Goal: Task Accomplishment & Management: Manage account settings

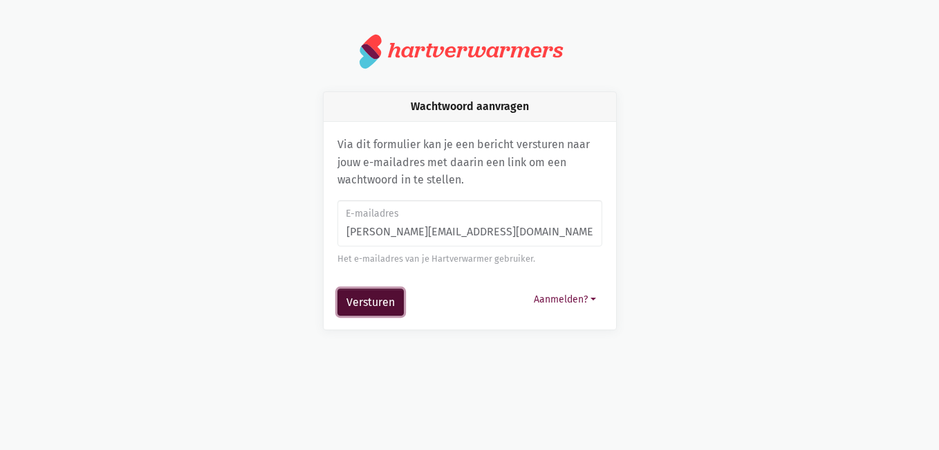
click at [365, 301] on button "Versturen" at bounding box center [371, 302] width 66 height 28
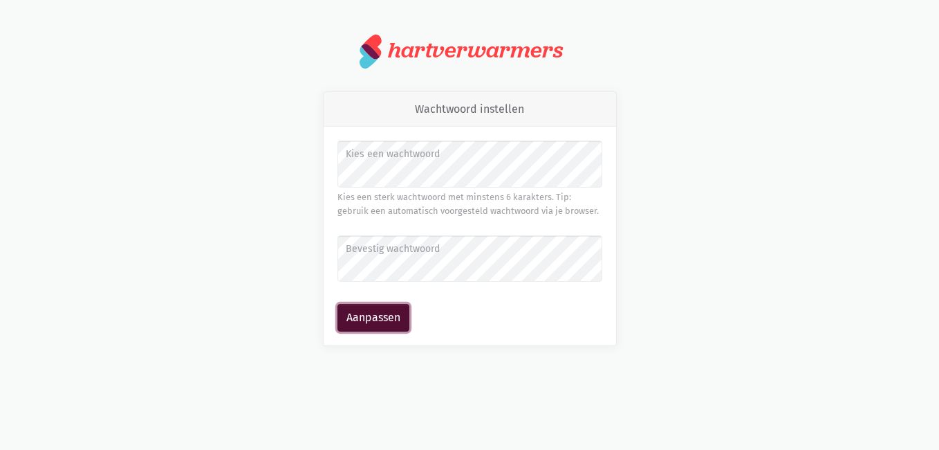
click at [386, 320] on button "Aanpassen" at bounding box center [374, 318] width 72 height 28
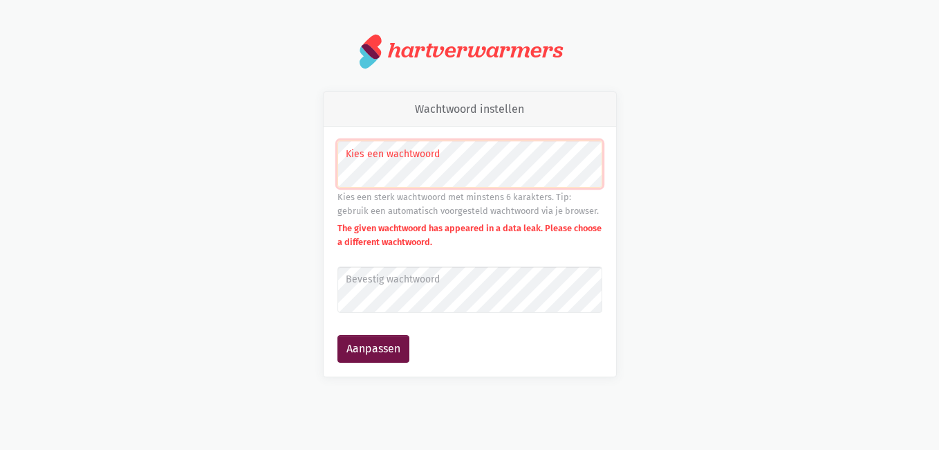
click at [448, 284] on label "Bevestig wachtwoord" at bounding box center [469, 279] width 247 height 15
click at [382, 352] on button "Aanpassen" at bounding box center [374, 349] width 72 height 28
click at [374, 285] on label "Bevestig wachtwoord" at bounding box center [469, 279] width 247 height 15
click at [384, 342] on button "Aanpassen" at bounding box center [374, 349] width 72 height 28
